Goal: Task Accomplishment & Management: Use online tool/utility

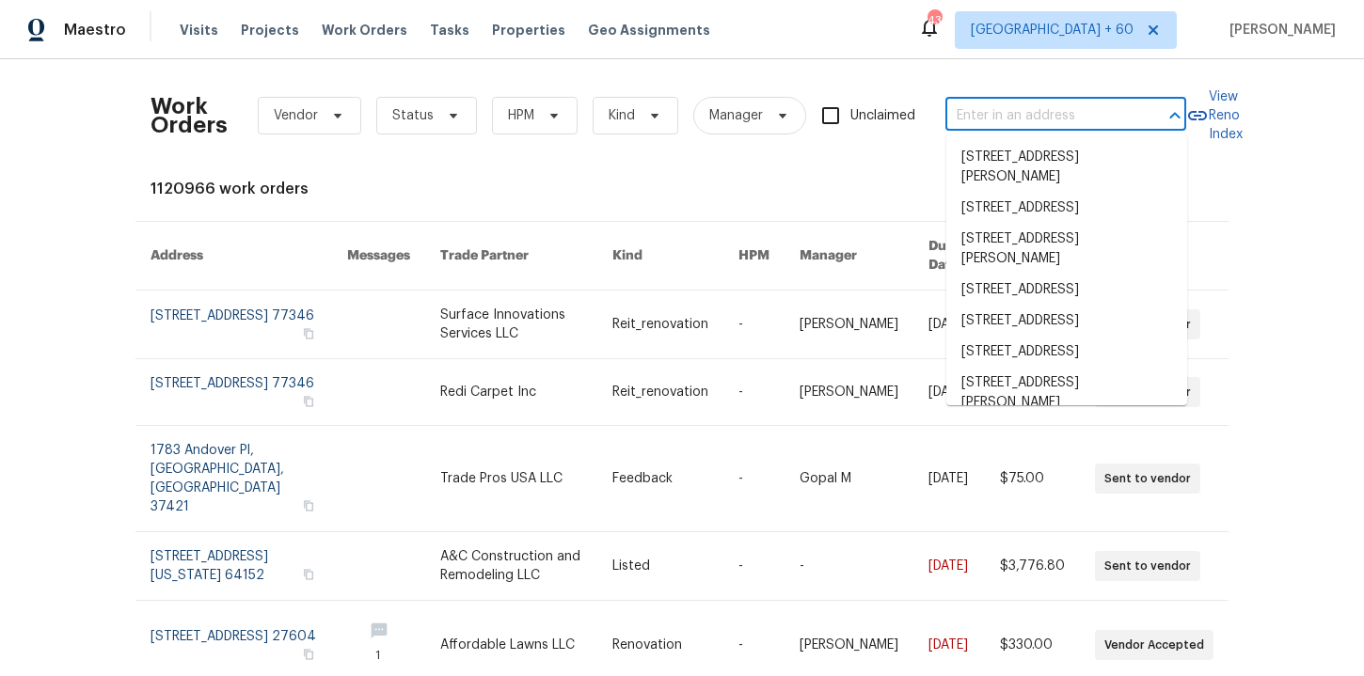
type input "[STREET_ADDRESS][US_STATE]"
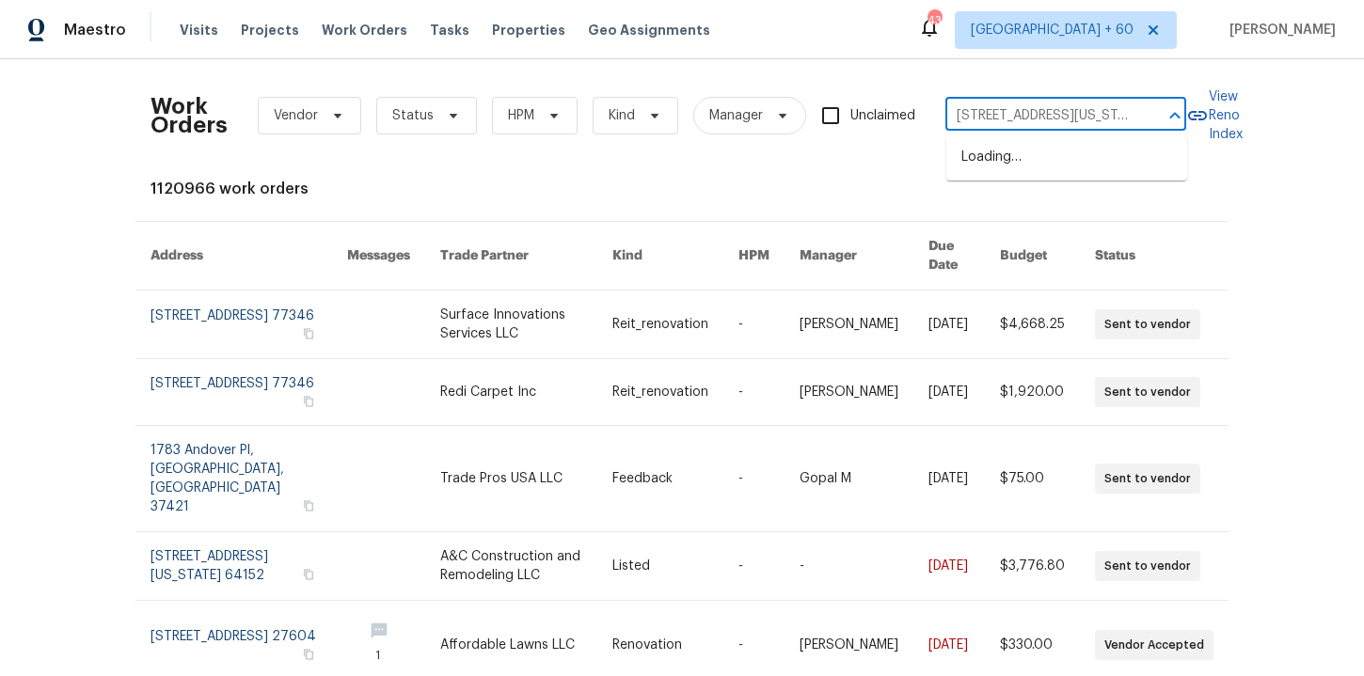
scroll to position [0, 127]
click at [1013, 165] on li "[STREET_ADDRESS][US_STATE]" at bounding box center [1066, 157] width 241 height 31
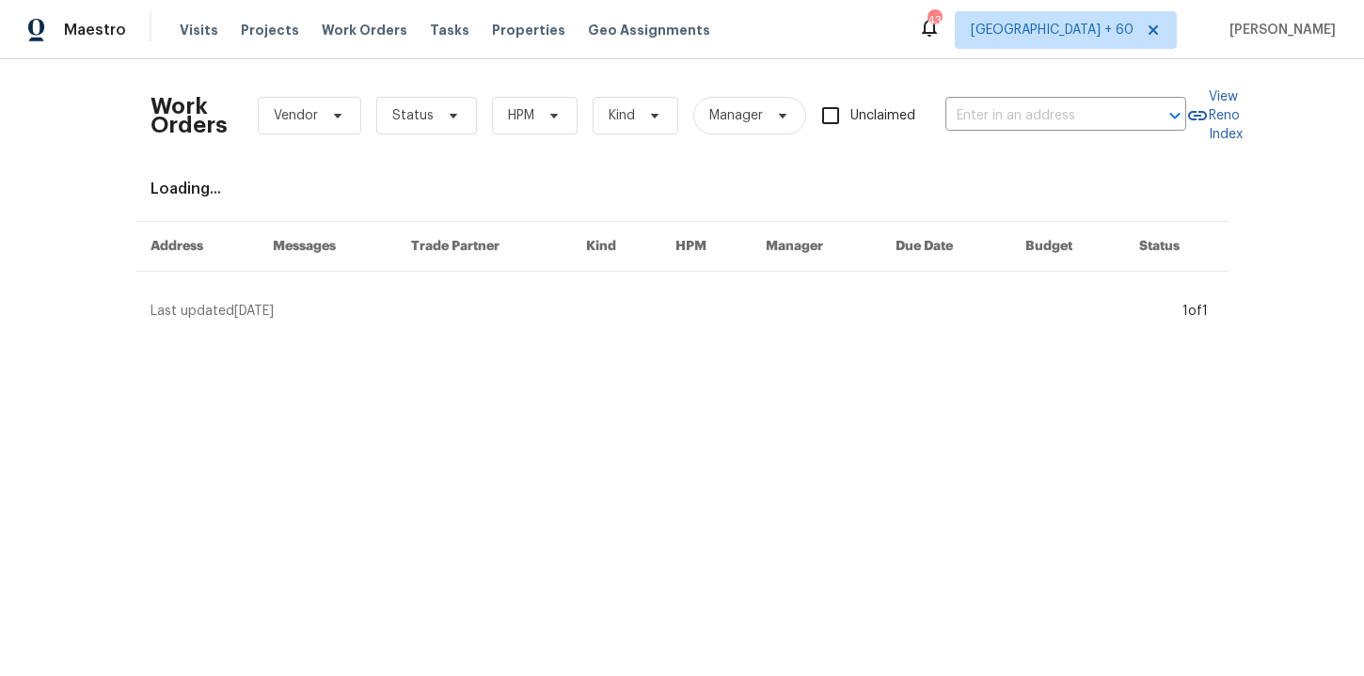
type input "[STREET_ADDRESS][US_STATE]"
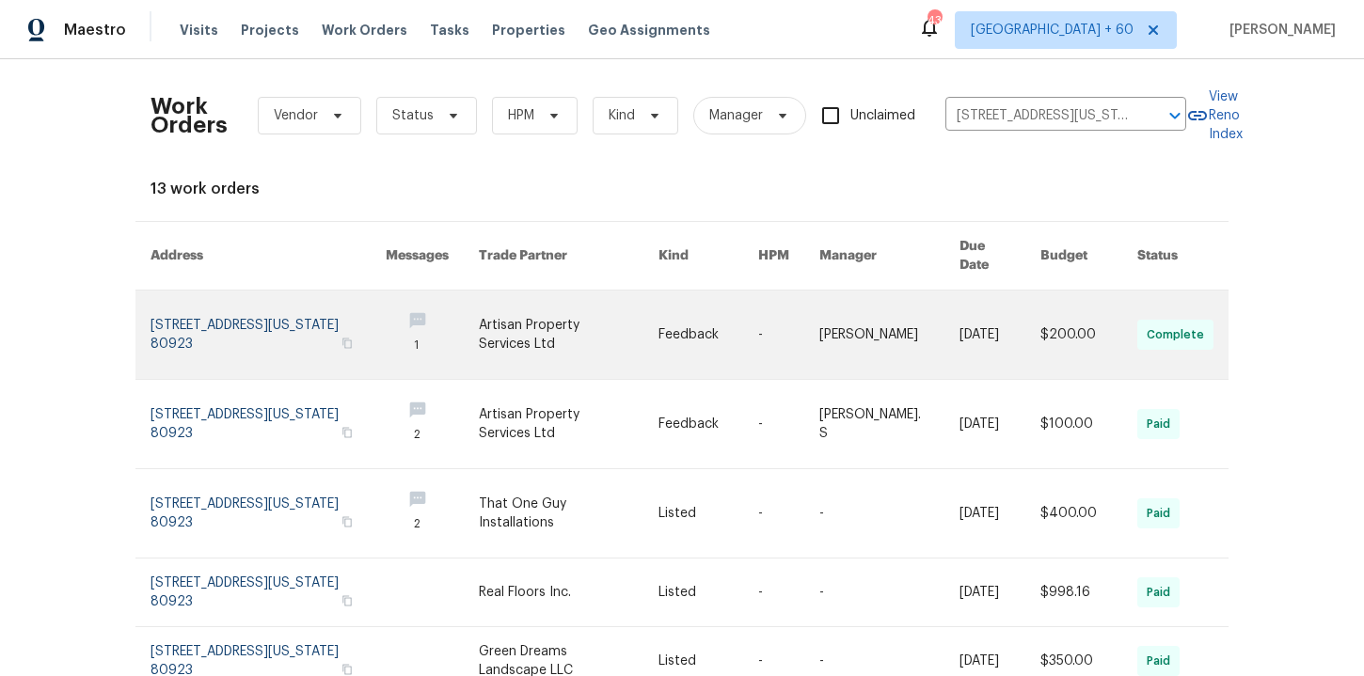
click at [204, 311] on link at bounding box center [268, 335] width 235 height 88
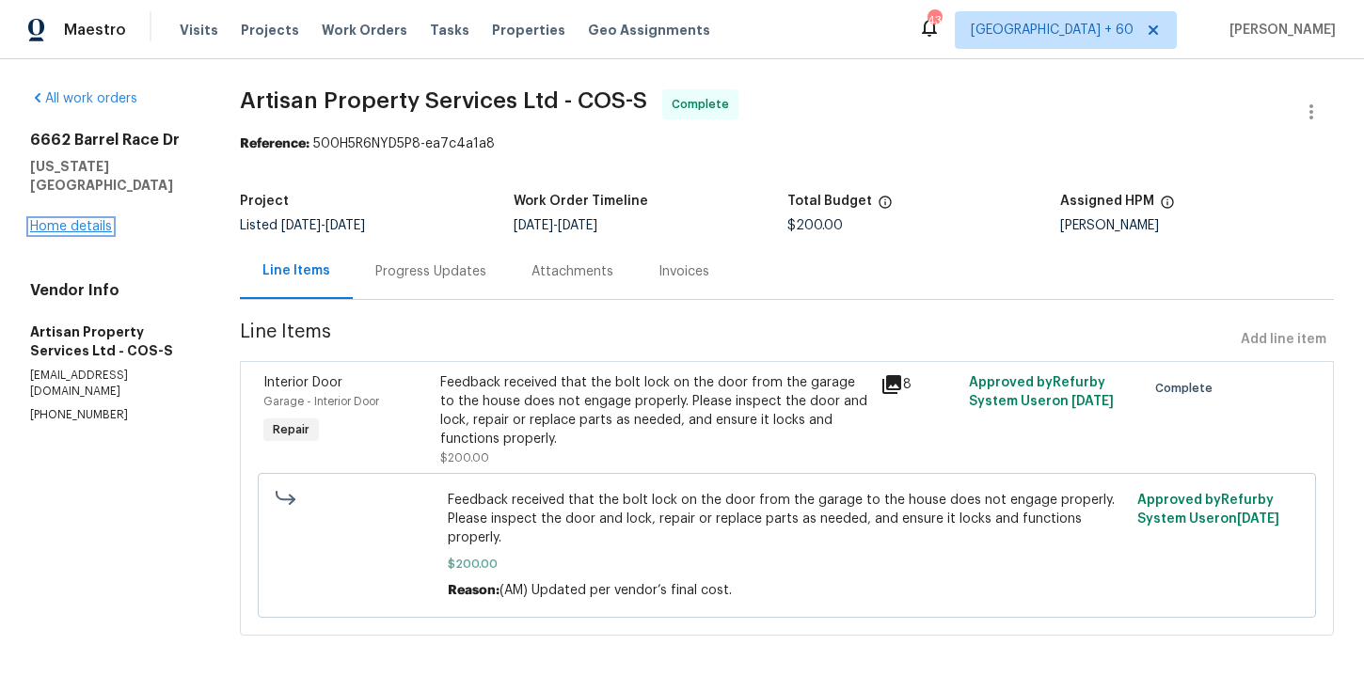
click at [99, 222] on link "Home details" at bounding box center [71, 226] width 82 height 13
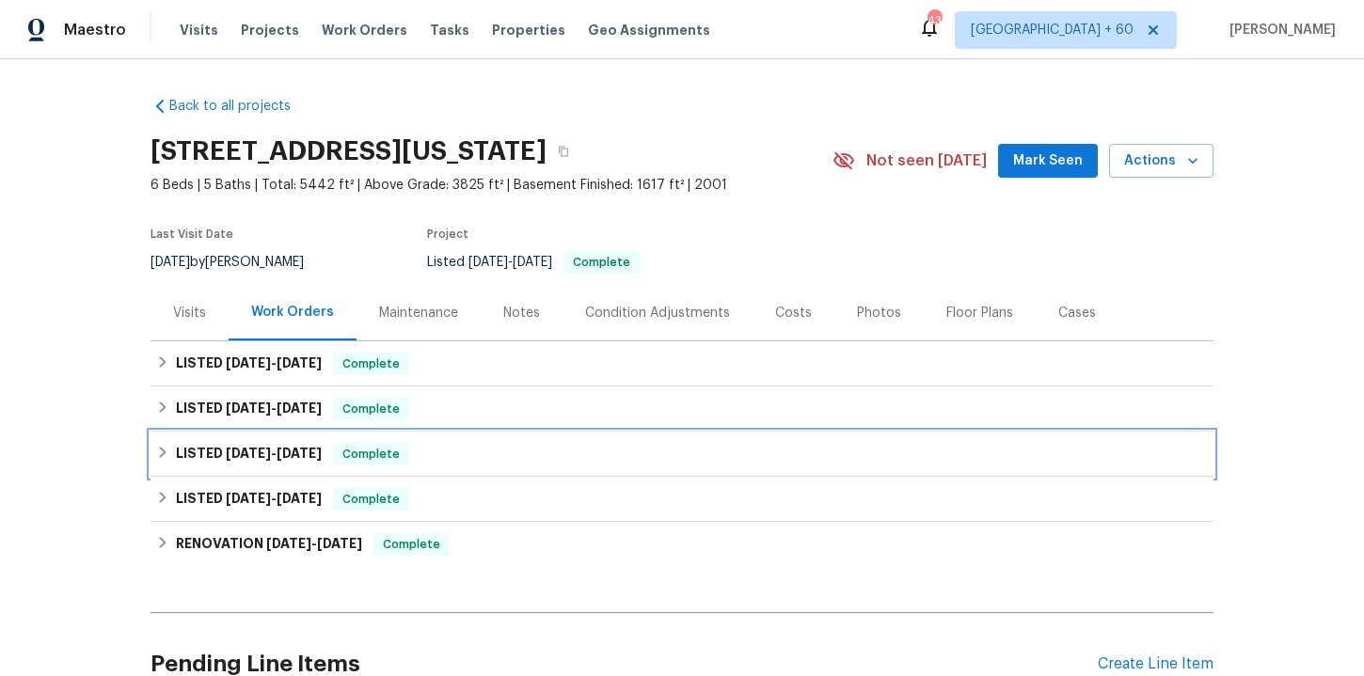
click at [446, 459] on div "LISTED [DATE] - [DATE] Complete" at bounding box center [682, 454] width 1052 height 23
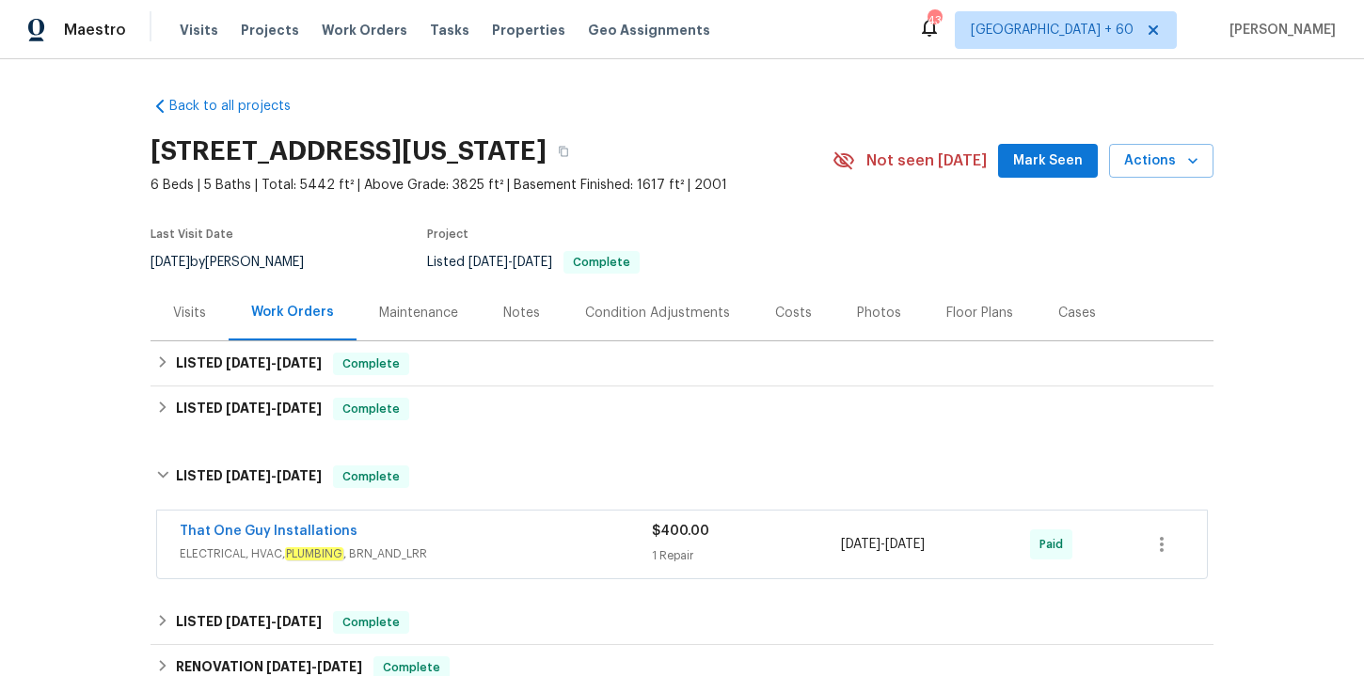
click at [484, 537] on div "That One Guy Installations" at bounding box center [416, 533] width 472 height 23
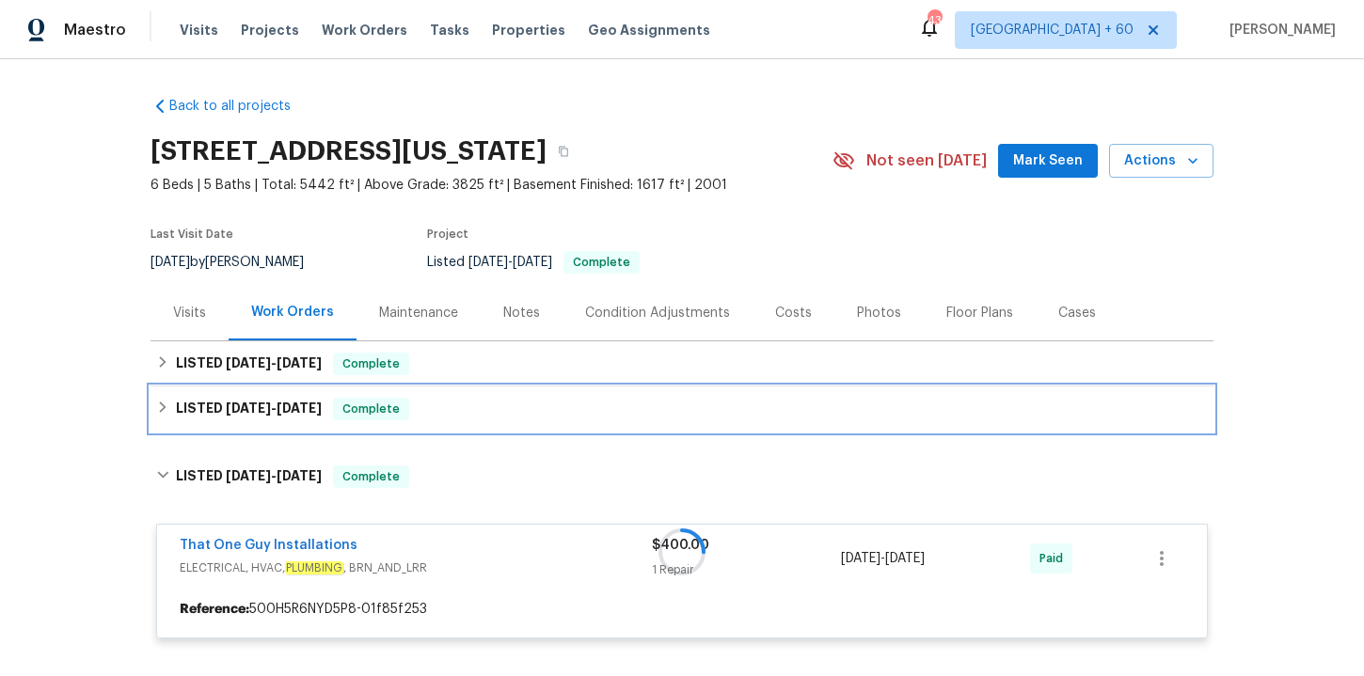
click at [451, 405] on div "LISTED [DATE] - [DATE] Complete" at bounding box center [682, 409] width 1052 height 23
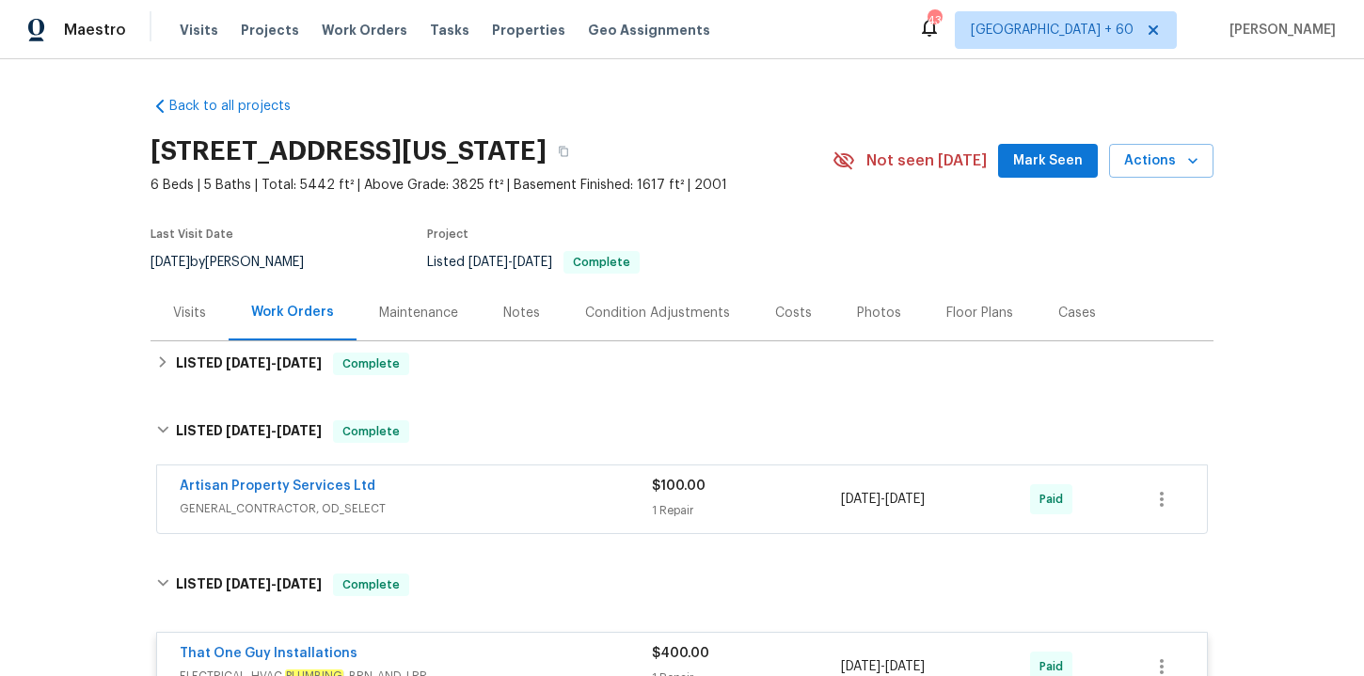
click at [475, 499] on div "Artisan Property Services Ltd" at bounding box center [416, 488] width 472 height 23
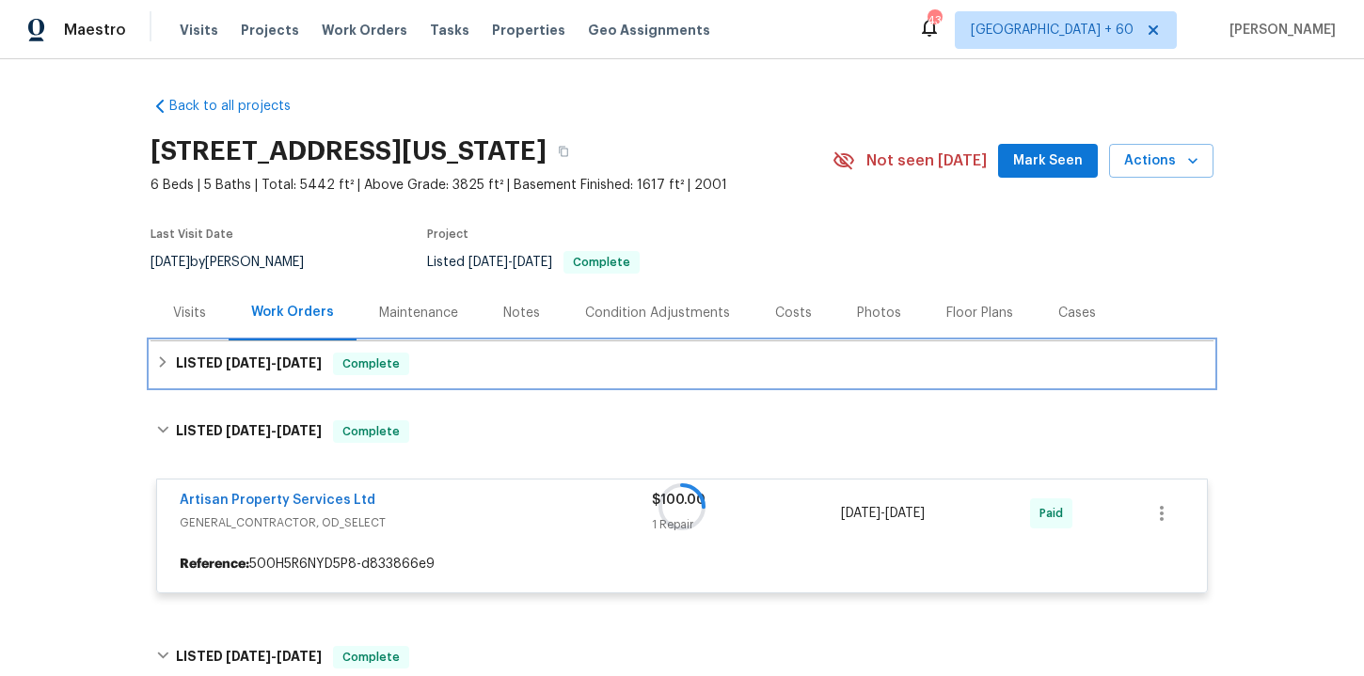
click at [463, 363] on div "LISTED [DATE] - [DATE] Complete" at bounding box center [682, 364] width 1052 height 23
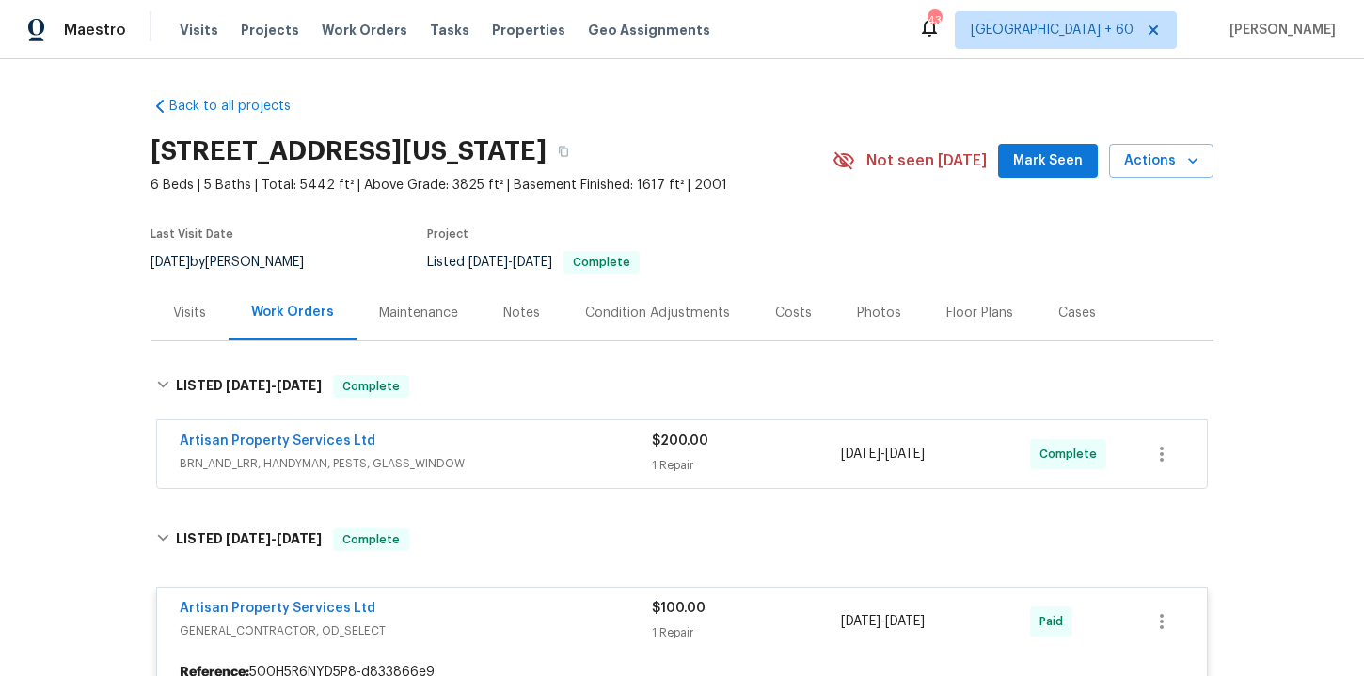
click at [484, 455] on span "BRN_AND_LRR, HANDYMAN, PESTS, GLASS_WINDOW" at bounding box center [416, 463] width 472 height 19
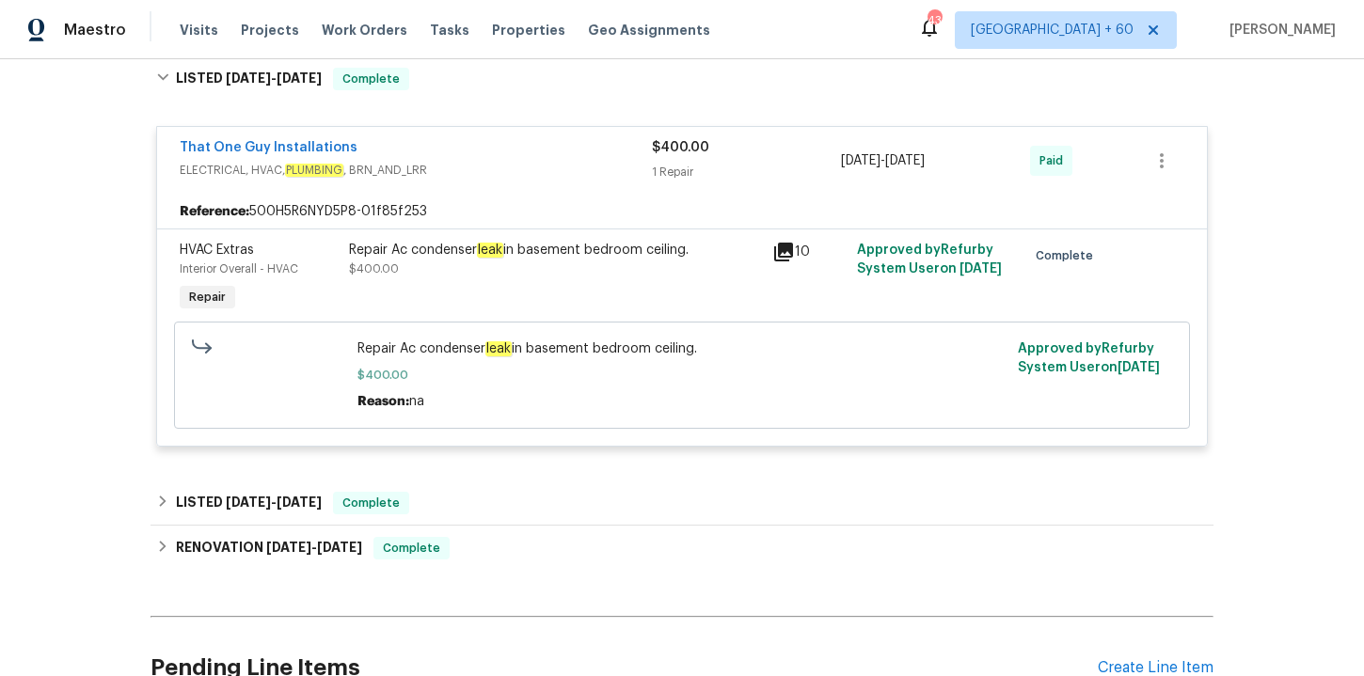
scroll to position [1302, 0]
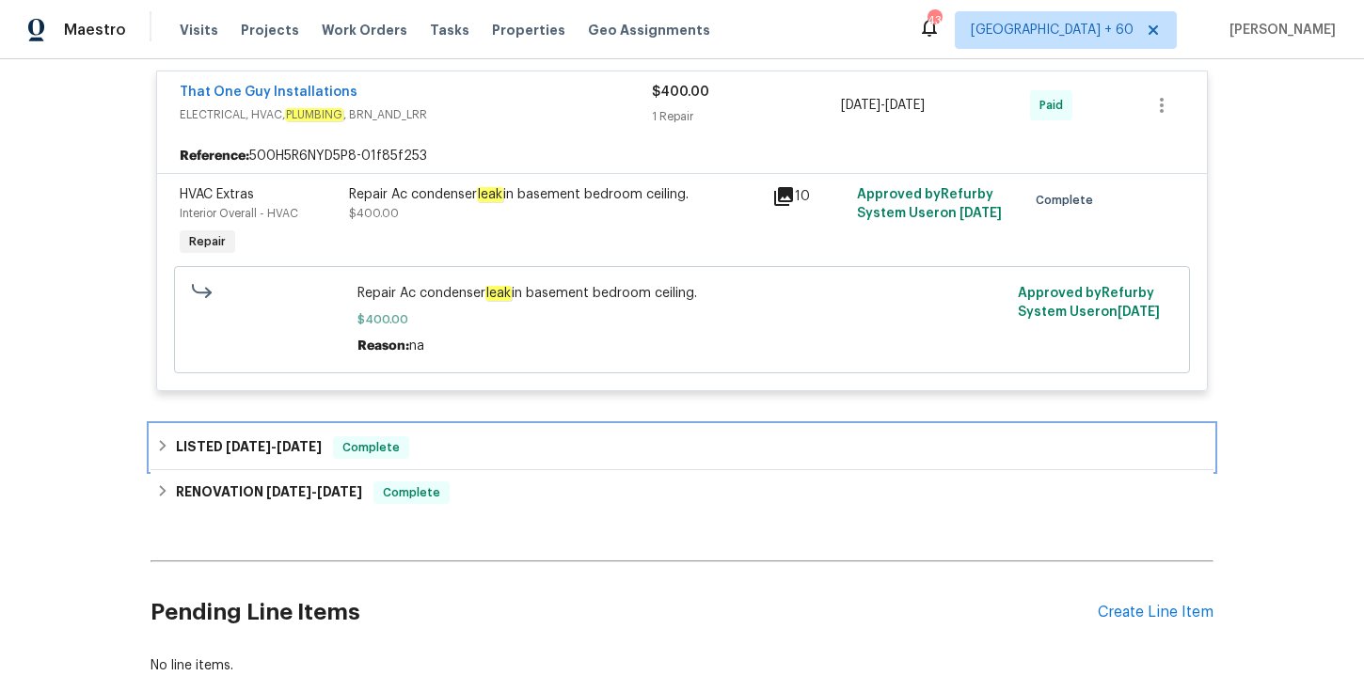
click at [475, 458] on div "LISTED [DATE] - [DATE] Complete" at bounding box center [682, 448] width 1052 height 23
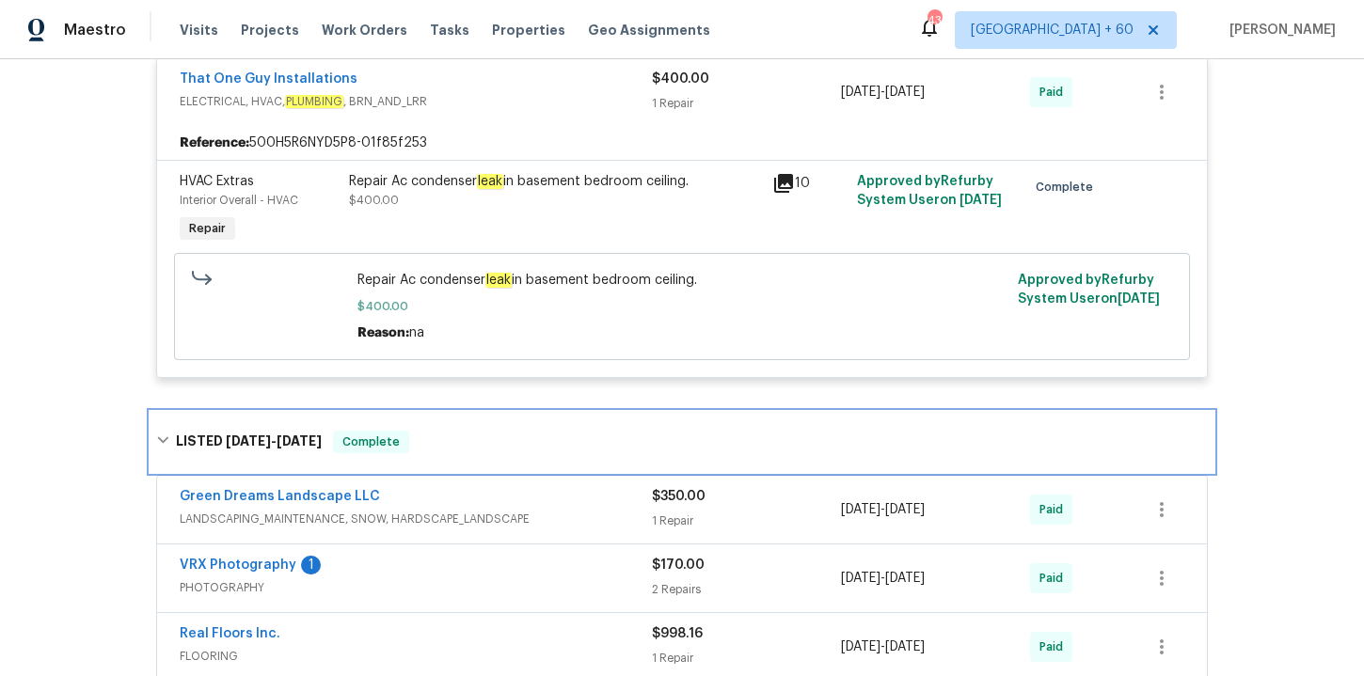
scroll to position [870, 0]
